Goal: Information Seeking & Learning: Learn about a topic

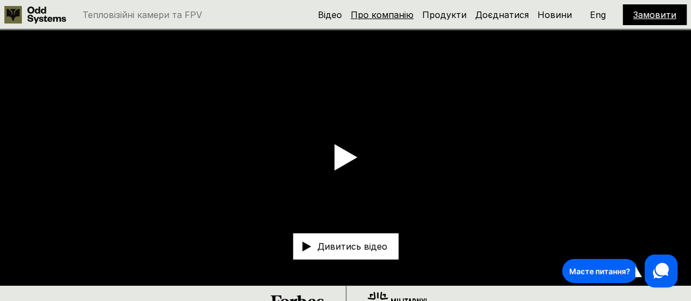
click at [400, 13] on link "Про компанію" at bounding box center [381, 14] width 63 height 11
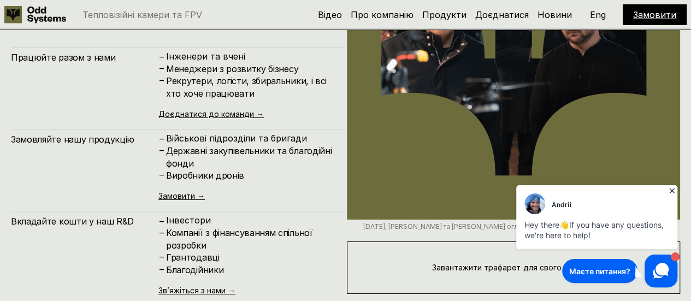
scroll to position [3758, 0]
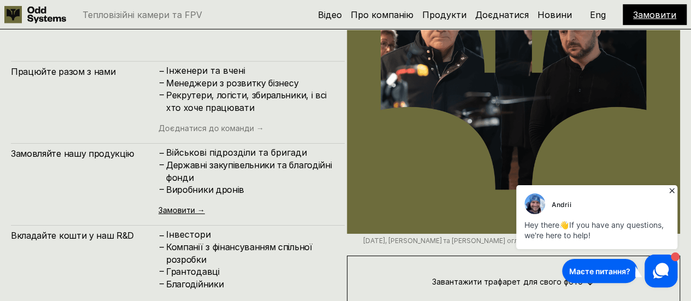
click at [223, 128] on link "Доєднатися до команди →" at bounding box center [210, 127] width 105 height 9
click at [211, 132] on link "Доєднатися до команди →" at bounding box center [210, 127] width 105 height 9
click at [670, 190] on icon at bounding box center [671, 190] width 11 height 11
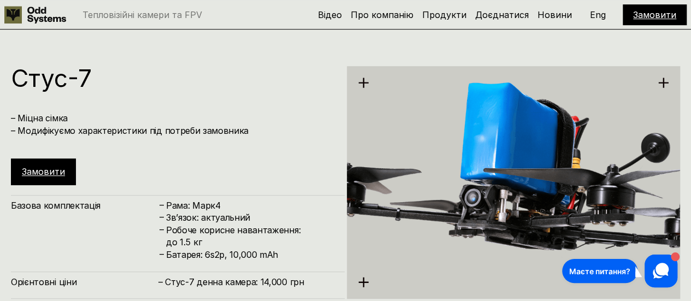
scroll to position [2120, 0]
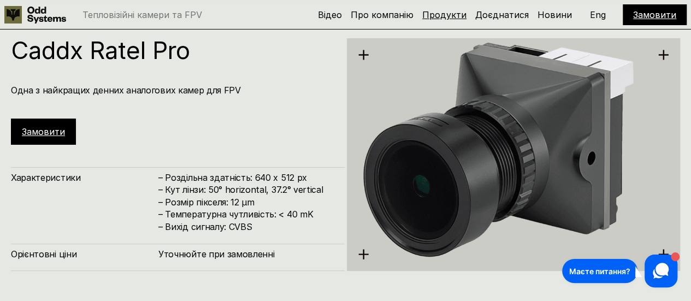
click at [464, 14] on link "Продукти" at bounding box center [444, 14] width 44 height 11
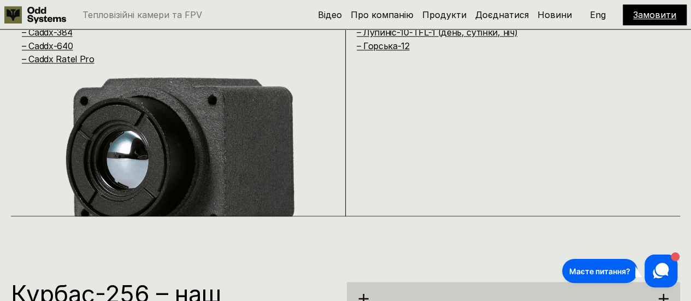
scroll to position [620, 0]
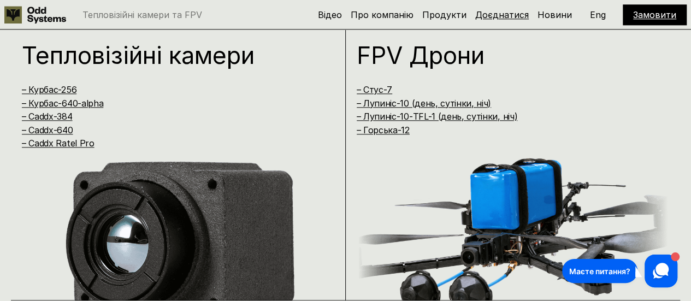
click at [508, 13] on link "Доєднатися" at bounding box center [501, 14] width 53 height 11
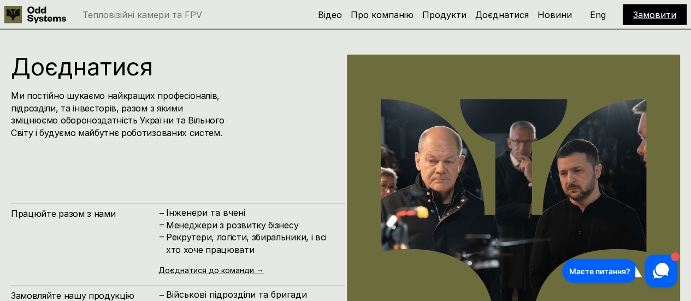
scroll to position [3629, 0]
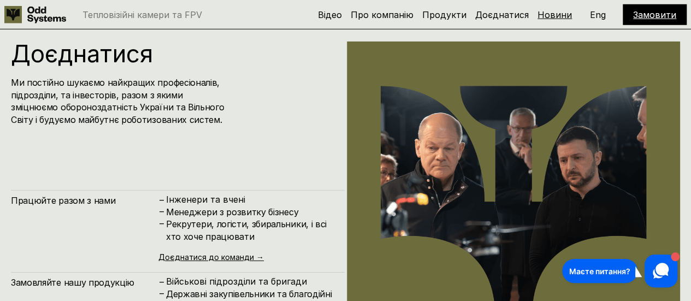
click at [548, 14] on link "Новини" at bounding box center [554, 14] width 34 height 11
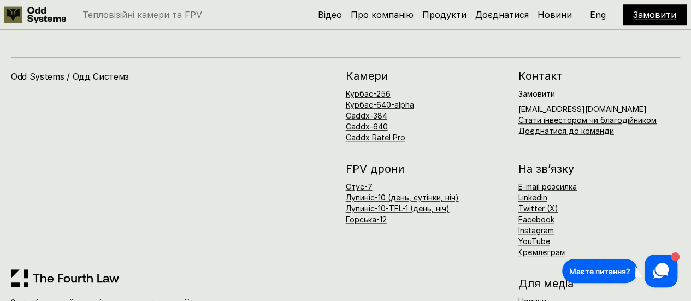
scroll to position [4555, 0]
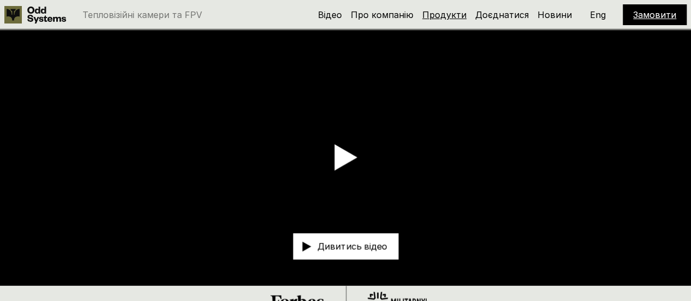
click at [449, 16] on link "Продукти" at bounding box center [444, 14] width 44 height 11
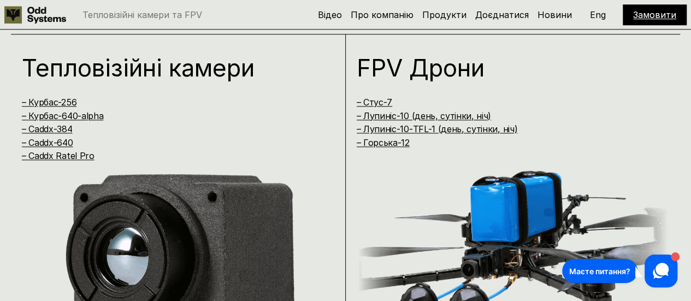
scroll to position [510, 0]
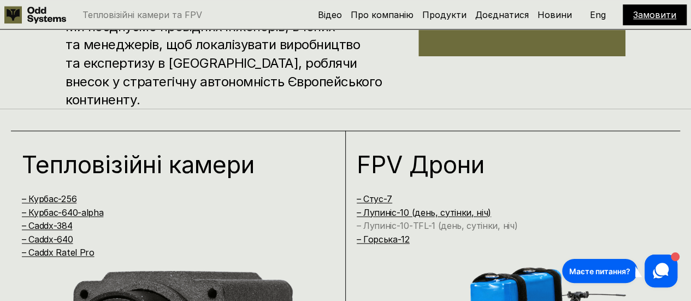
click at [426, 227] on link "– Лупиніс-10-TFL-1 (день, сутінки, ніч)" at bounding box center [436, 225] width 161 height 11
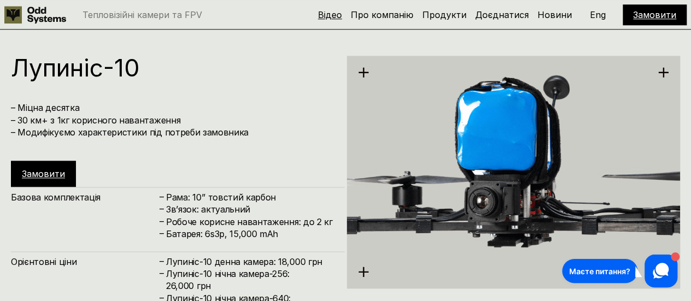
scroll to position [2809, 0]
